Goal: Find specific page/section: Find specific page/section

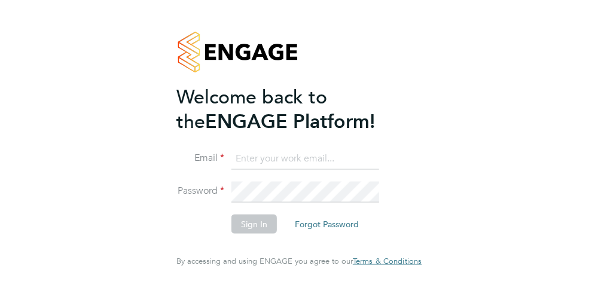
type input "tracy.mugide@vistry.co.uk"
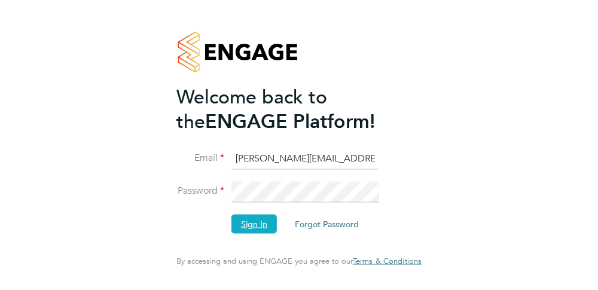
click at [252, 227] on button "Sign In" at bounding box center [254, 224] width 45 height 19
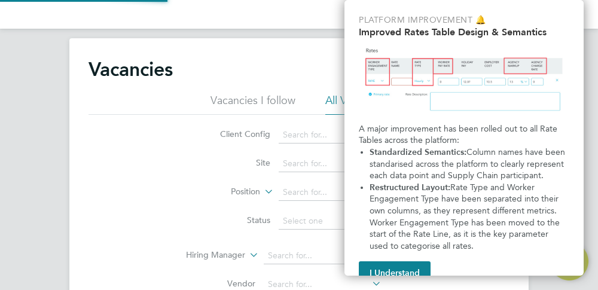
scroll to position [219, 0]
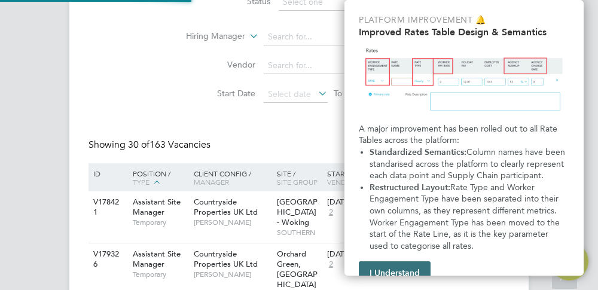
click at [400, 275] on button "I Understand" at bounding box center [395, 273] width 72 height 24
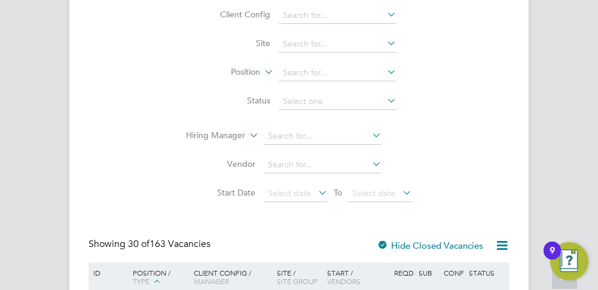
scroll to position [0, 0]
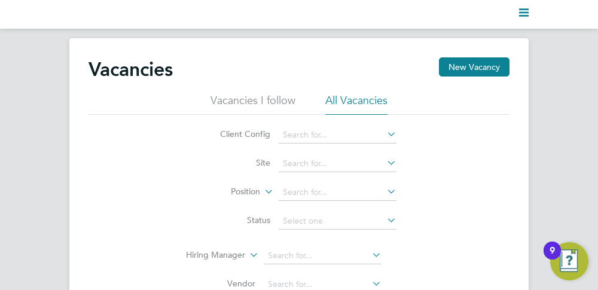
click at [374, 117] on div "Client Config Site Position Status Hiring Manager Vendor Start Date Select date…" at bounding box center [299, 221] width 421 height 213
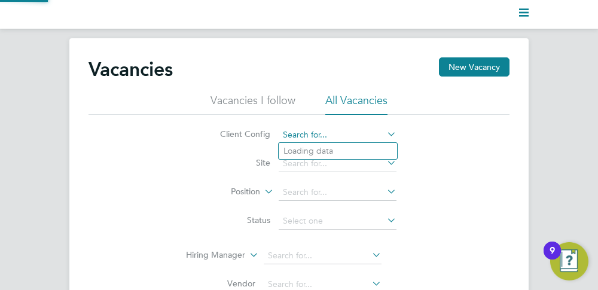
click at [343, 132] on input at bounding box center [338, 135] width 118 height 17
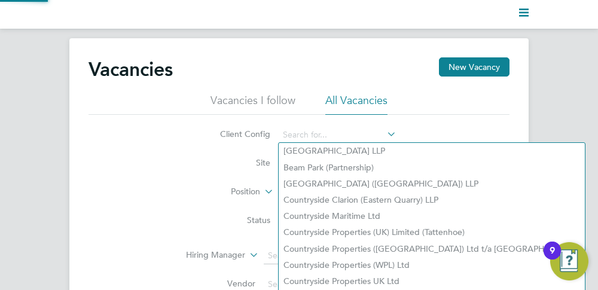
click at [331, 165] on li "Beam Park (Partnership)" at bounding box center [432, 168] width 306 height 16
type input "Beam Park (Partnership)"
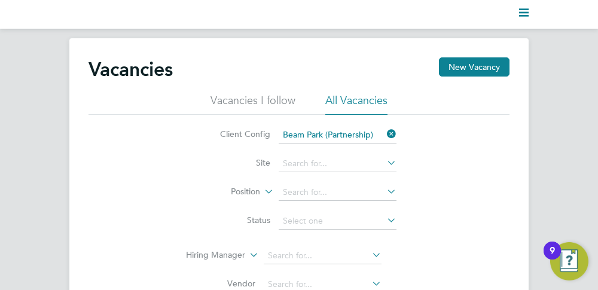
drag, startPoint x: 391, startPoint y: 130, endPoint x: 383, endPoint y: 134, distance: 8.8
click at [385, 130] on icon at bounding box center [385, 134] width 0 height 17
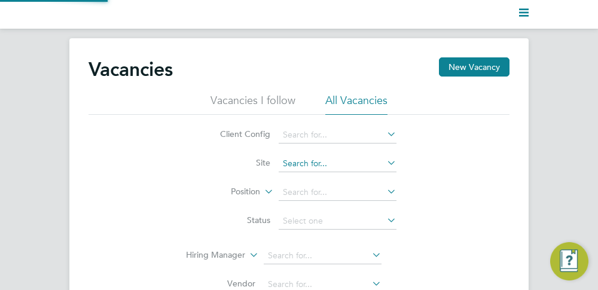
click at [340, 167] on input at bounding box center [338, 164] width 118 height 17
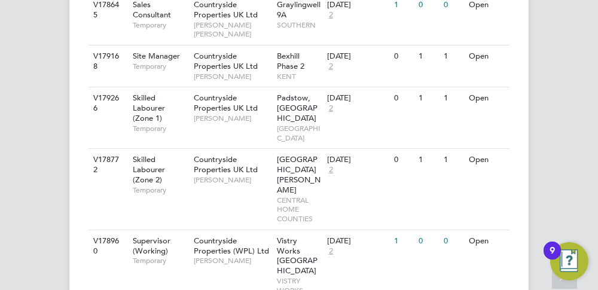
scroll to position [1911, 0]
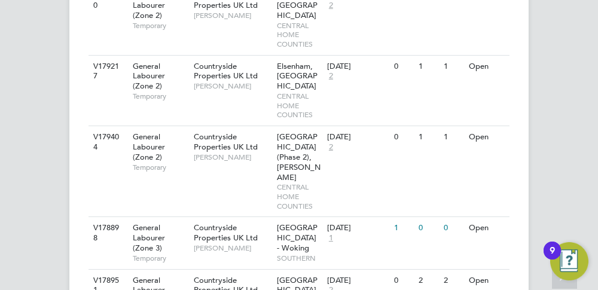
scroll to position [3750, 0]
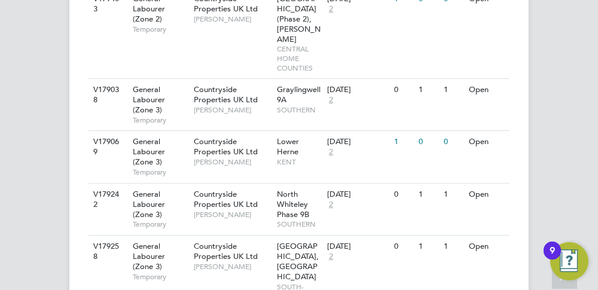
scroll to position [5473, 0]
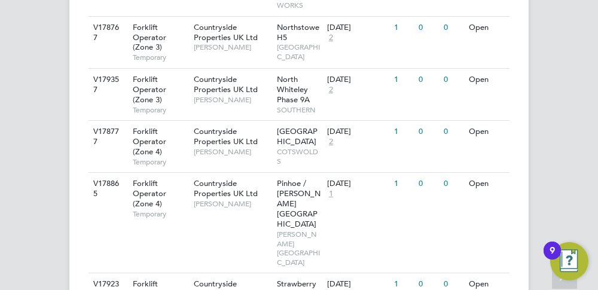
scroll to position [6593, 0]
